Goal: Task Accomplishment & Management: Manage account settings

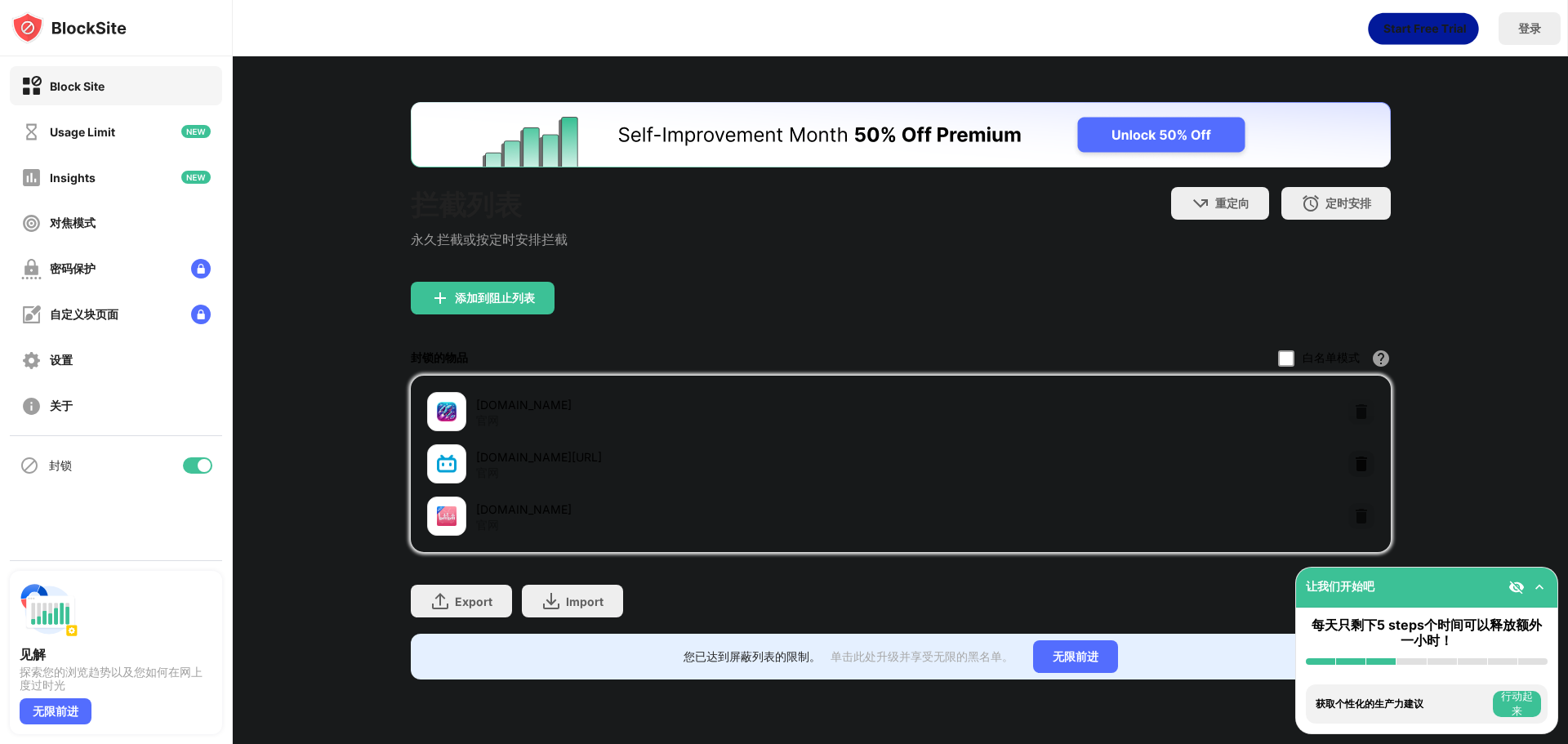
click at [1354, 471] on img at bounding box center [1361, 464] width 16 height 16
